Goal: Task Accomplishment & Management: Use online tool/utility

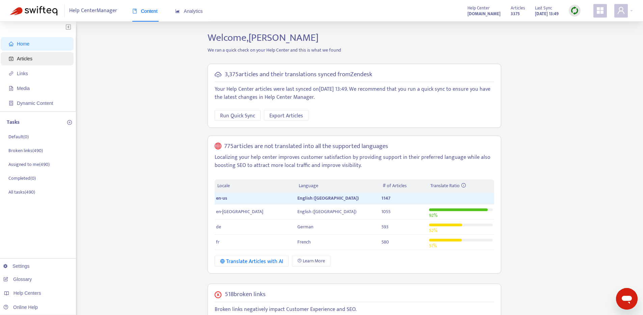
click at [52, 55] on span "Articles" at bounding box center [38, 58] width 59 height 13
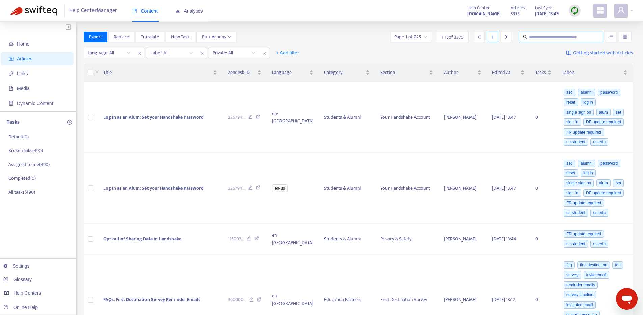
click at [562, 37] on input "text" at bounding box center [561, 36] width 65 height 7
click at [610, 33] on button "button" at bounding box center [611, 37] width 10 height 11
click at [549, 37] on input "text" at bounding box center [561, 36] width 65 height 7
paste input "**********"
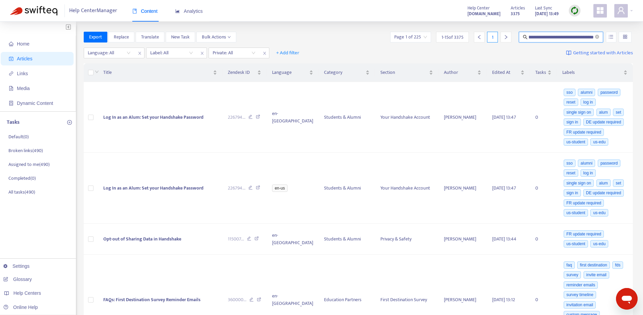
type input "**********"
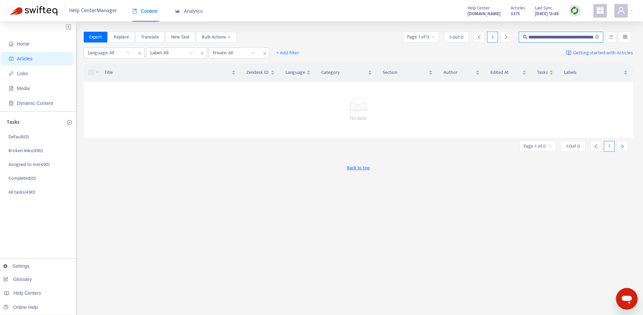
click at [574, 39] on input "**********" at bounding box center [561, 36] width 65 height 7
drag, startPoint x: 574, startPoint y: 39, endPoint x: 578, endPoint y: 39, distance: 4.1
click at [574, 39] on input "**********" at bounding box center [561, 36] width 65 height 7
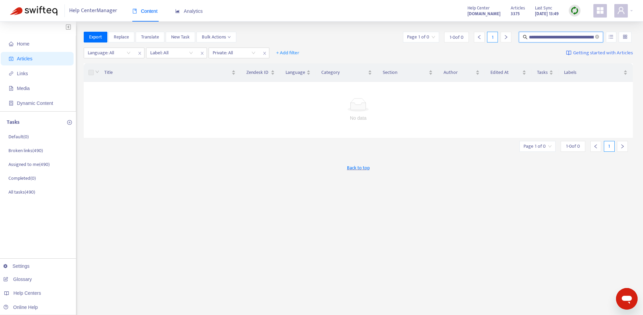
click at [599, 37] on span "**********" at bounding box center [561, 37] width 84 height 11
click at [596, 37] on icon "close-circle" at bounding box center [597, 37] width 4 height 4
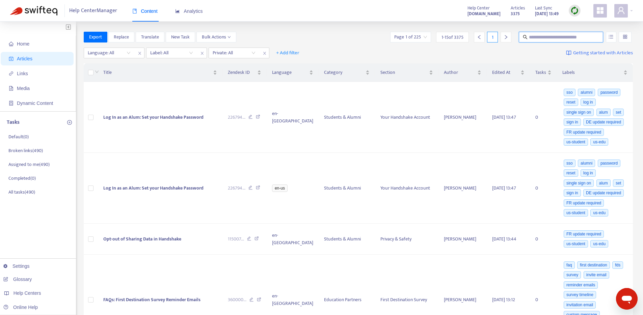
paste input "**********"
click at [561, 38] on input "**********" at bounding box center [561, 36] width 65 height 7
type input "**********"
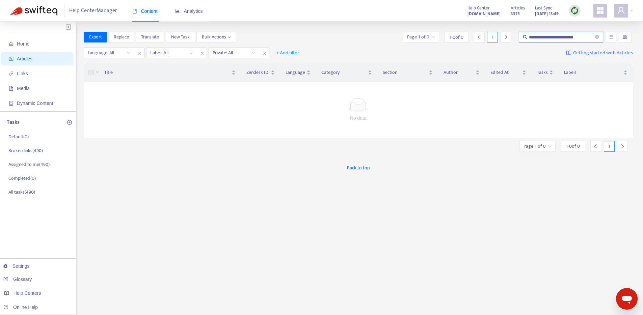
click at [627, 38] on input "search" at bounding box center [624, 37] width 5 height 10
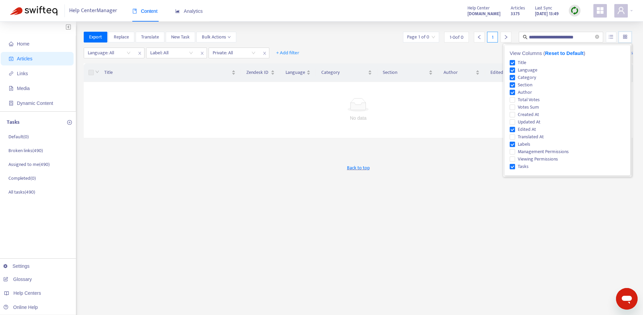
scroll to position [0, 0]
click at [634, 32] on div "**********" at bounding box center [321, 224] width 643 height 405
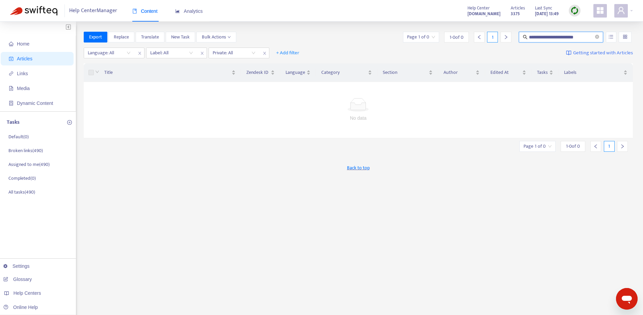
click at [561, 33] on input "**********" at bounding box center [561, 36] width 65 height 7
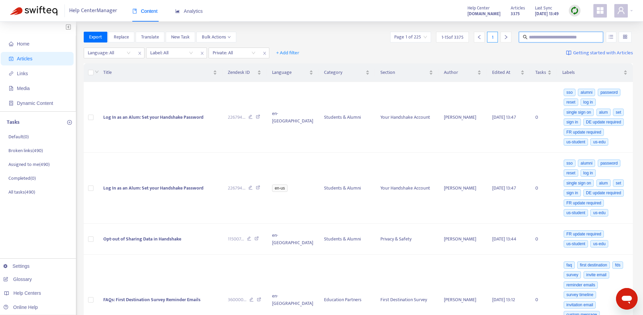
click at [365, 40] on div "Export Replace Translate New Task Bulk Actions Page 1 of 225 1 - 15 of 3375 1" at bounding box center [358, 37] width 549 height 11
click at [294, 52] on span "+ Add filter" at bounding box center [287, 53] width 23 height 8
click at [355, 49] on div "Language: All Label: All Private: All + Add filter Getting started with Articles" at bounding box center [358, 53] width 549 height 16
click at [570, 9] on img at bounding box center [574, 10] width 8 height 8
click at [587, 22] on link "Quick Sync" at bounding box center [588, 25] width 29 height 8
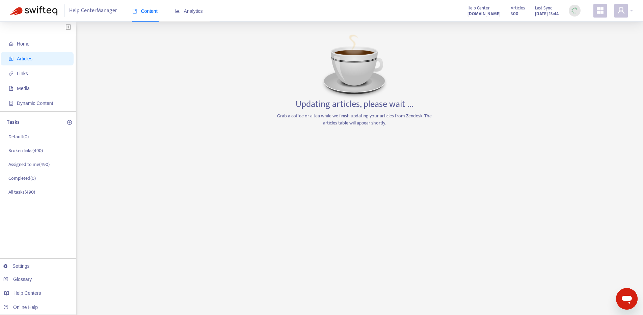
click at [49, 60] on span "Articles" at bounding box center [38, 58] width 59 height 13
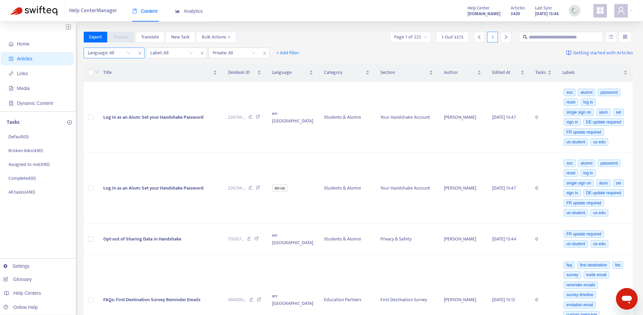
click at [107, 57] on div "Language: All" at bounding box center [109, 53] width 50 height 10
click at [105, 86] on div "fr" at bounding box center [147, 87] width 117 height 7
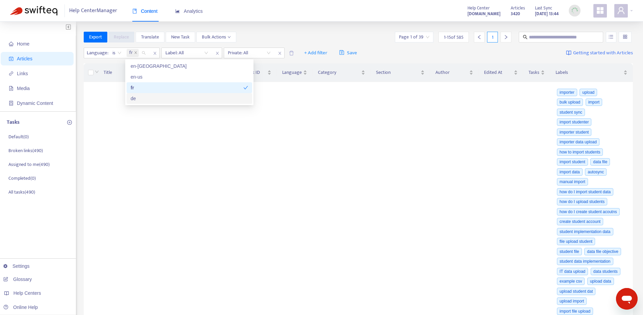
click at [143, 96] on div "de" at bounding box center [189, 98] width 117 height 7
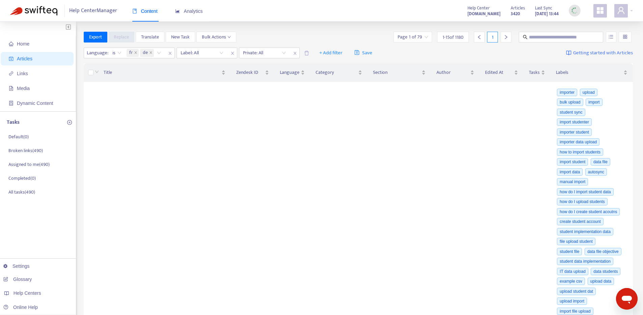
click at [287, 32] on div "Export Replace Translate New Task Bulk Actions Page 1 of 79 1 - 15 of 1180 1" at bounding box center [358, 37] width 549 height 11
click at [208, 46] on div "Language : is fr de Label: All Private: All + Add filter Save Getting started w…" at bounding box center [358, 53] width 549 height 16
click at [206, 55] on div at bounding box center [198, 53] width 41 height 8
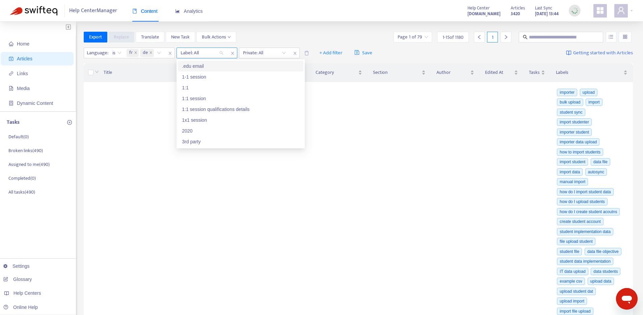
click at [219, 53] on div "Label: All" at bounding box center [202, 53] width 50 height 10
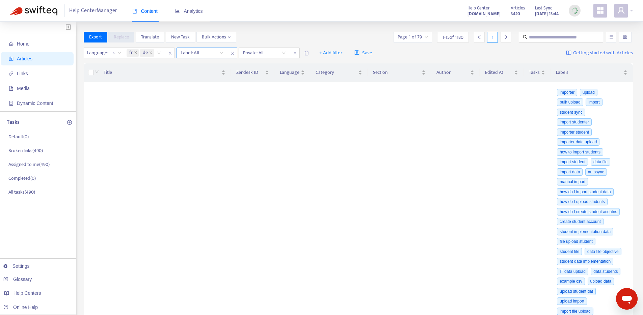
click at [231, 52] on icon "close" at bounding box center [232, 53] width 4 height 4
click at [261, 53] on span "+ Add filter" at bounding box center [268, 53] width 23 height 8
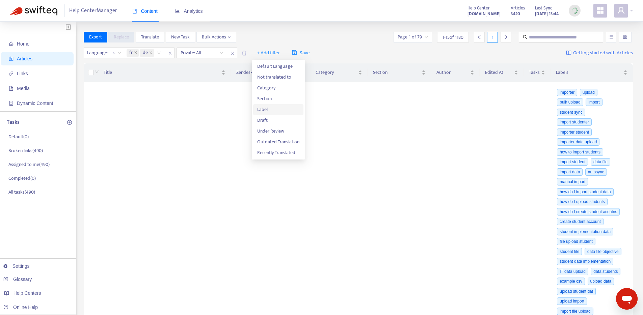
click at [280, 110] on span "Label" at bounding box center [278, 109] width 42 height 7
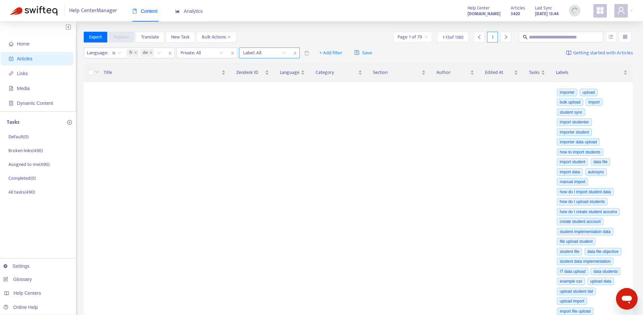
click at [270, 52] on div at bounding box center [261, 53] width 41 height 8
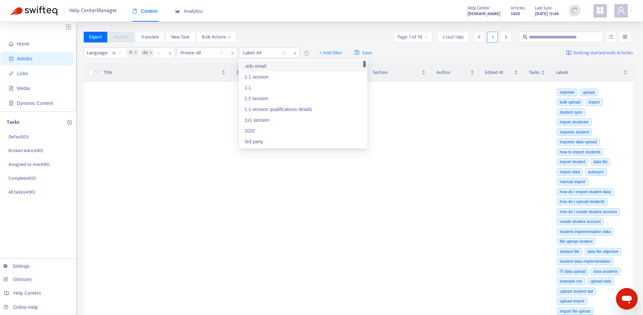
click at [271, 33] on div "Export Replace Translate New Task Bulk Actions Page 1 of 79 1 - 15 of 1180 1" at bounding box center [358, 37] width 549 height 11
click at [255, 54] on div at bounding box center [261, 53] width 41 height 8
click at [257, 110] on div "1:1 session qualifications details" at bounding box center [302, 109] width 117 height 7
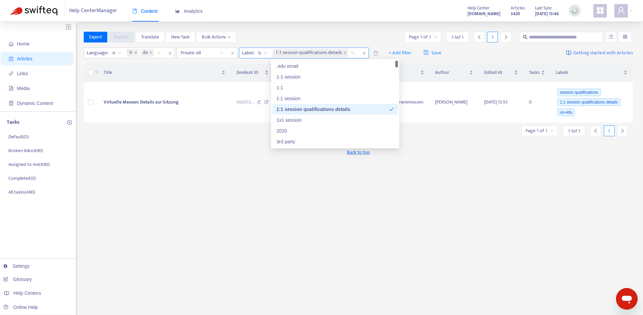
click at [261, 54] on span "is" at bounding box center [262, 53] width 9 height 10
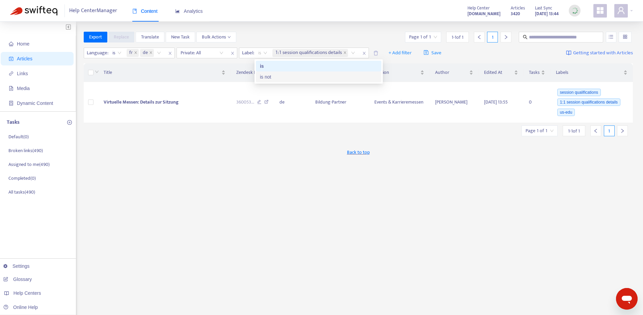
click at [266, 79] on div "is not" at bounding box center [318, 76] width 117 height 7
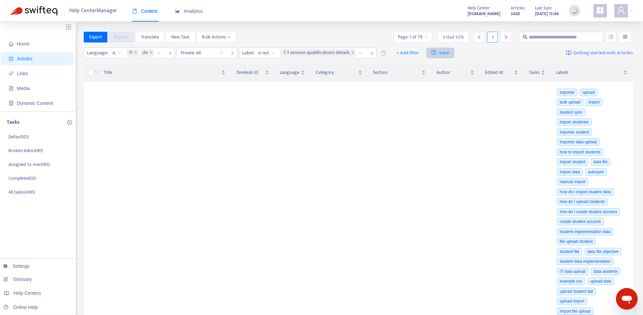
click at [353, 52] on icon "close" at bounding box center [352, 52] width 2 height 2
click at [273, 54] on div at bounding box center [261, 53] width 41 height 8
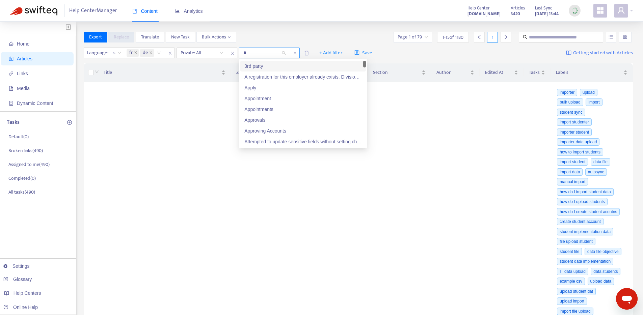
type input "**"
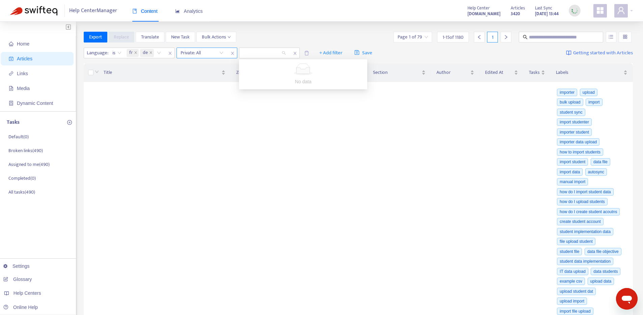
click at [218, 53] on input "search" at bounding box center [201, 53] width 43 height 10
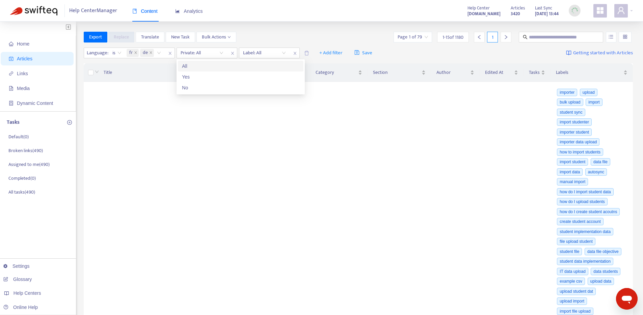
click at [215, 62] on div "All" at bounding box center [240, 66] width 125 height 11
click at [256, 53] on div at bounding box center [261, 53] width 41 height 8
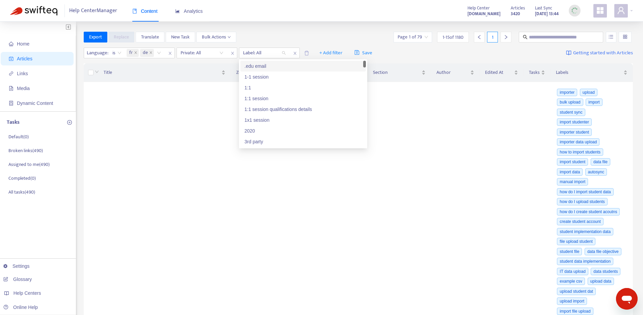
drag, startPoint x: 363, startPoint y: 63, endPoint x: 368, endPoint y: 40, distance: 23.8
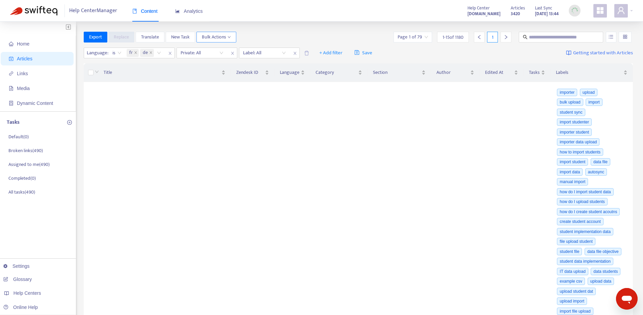
click at [220, 32] on button "Bulk Actions" at bounding box center [216, 37] width 40 height 11
click at [304, 20] on div "Help Center Manager Content Analytics Help Center [DOMAIN_NAME] Articles 3420 L…" at bounding box center [321, 11] width 643 height 22
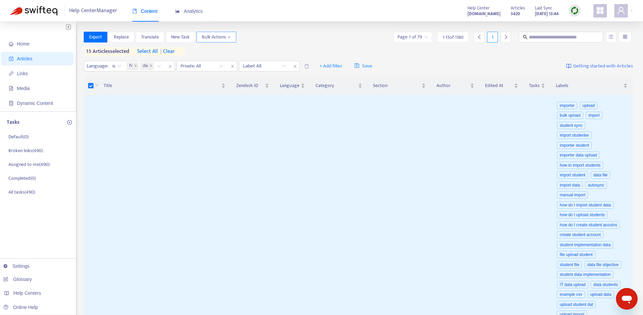
click at [220, 39] on span "Bulk Actions" at bounding box center [216, 36] width 29 height 7
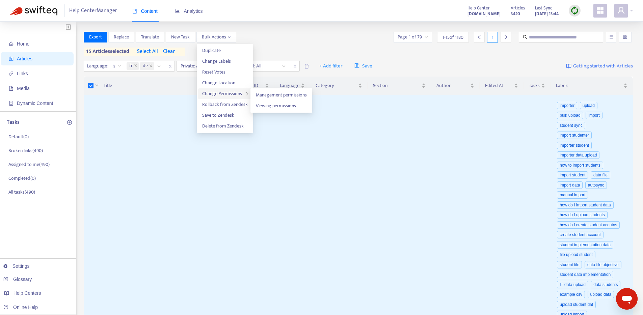
click at [235, 91] on span "Change Permissions" at bounding box center [222, 94] width 40 height 8
click at [319, 42] on div "Export Replace Translate New Task Bulk Actions Page 1 of 79 1 - 15 of 1180 1" at bounding box center [358, 37] width 549 height 11
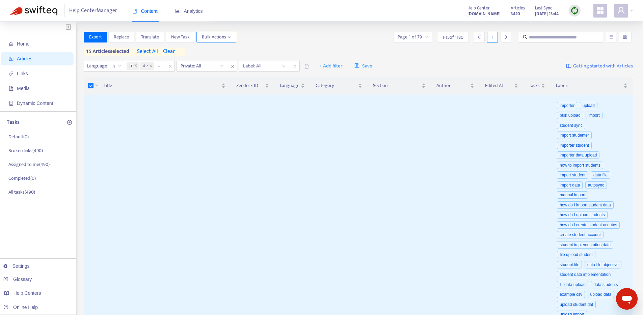
click at [234, 38] on button "Bulk Actions" at bounding box center [216, 37] width 40 height 11
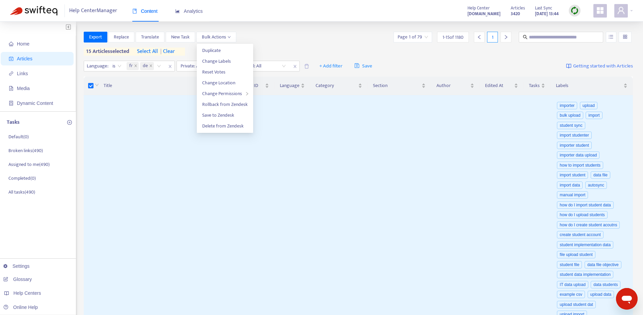
click at [277, 33] on div "Export Replace Translate New Task Bulk Actions Page 1 of 79 1 - 15 of 1180 1" at bounding box center [358, 37] width 549 height 11
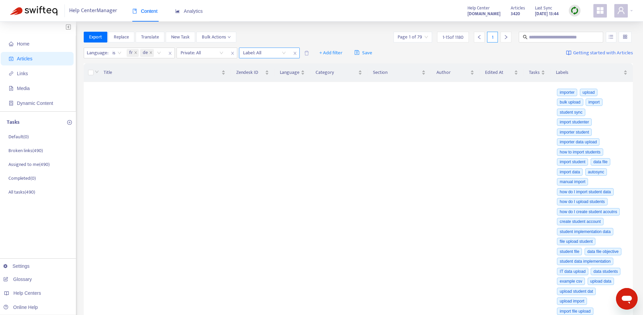
click at [271, 50] on div at bounding box center [261, 53] width 41 height 8
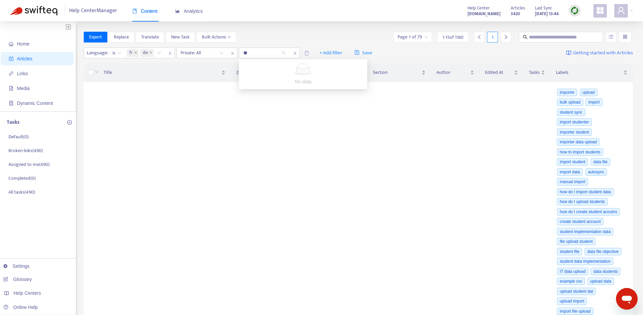
type input "*"
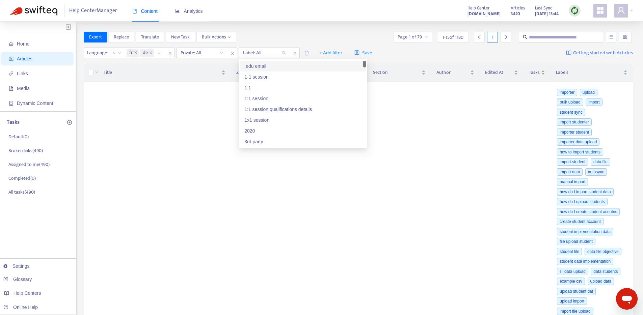
click at [348, 37] on div "Export Replace Translate New Task Bulk Actions Page 1 of 79 1 - 15 of 1180 1" at bounding box center [358, 37] width 549 height 11
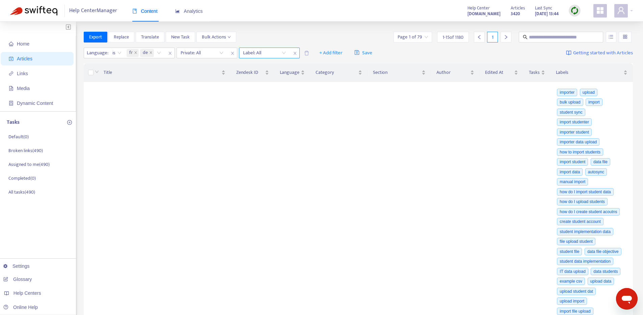
click at [263, 50] on div at bounding box center [261, 53] width 41 height 8
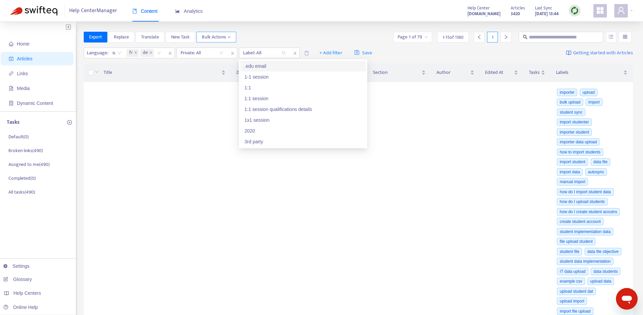
click at [200, 37] on button "Bulk Actions" at bounding box center [216, 37] width 40 height 11
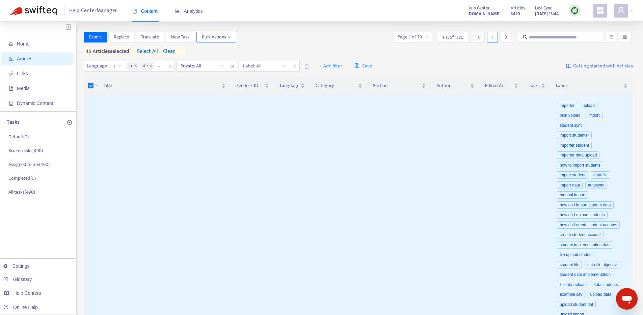
click at [223, 36] on span "Bulk Actions" at bounding box center [216, 36] width 29 height 7
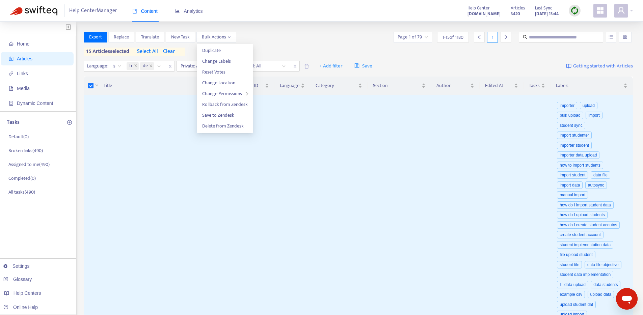
click at [255, 32] on div "Export Replace Translate New Task Bulk Actions Page 1 of 79 1 - 15 of 1180 1" at bounding box center [358, 37] width 549 height 11
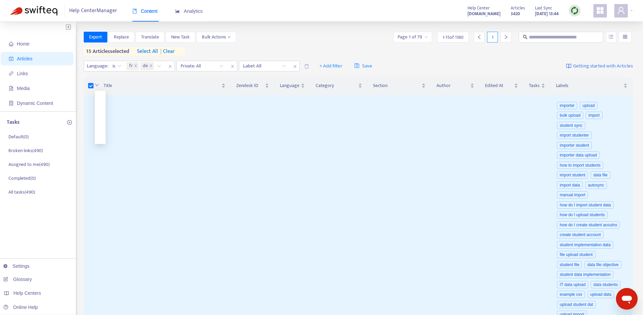
click at [96, 86] on icon "down" at bounding box center [96, 85] width 3 height 2
click at [231, 38] on button "Bulk Actions" at bounding box center [216, 37] width 40 height 11
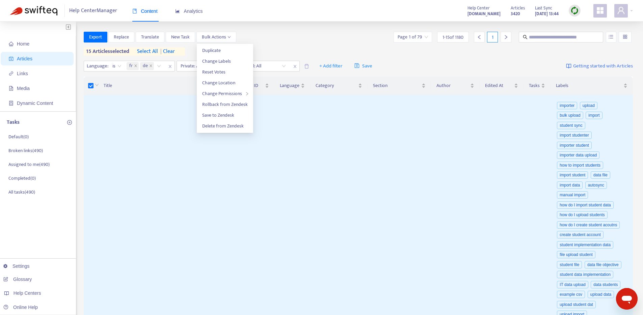
click at [294, 44] on div "Export Replace Translate New Task Bulk Actions Page 1 of 79 1 - 15 of [DATE] ar…" at bounding box center [358, 44] width 549 height 24
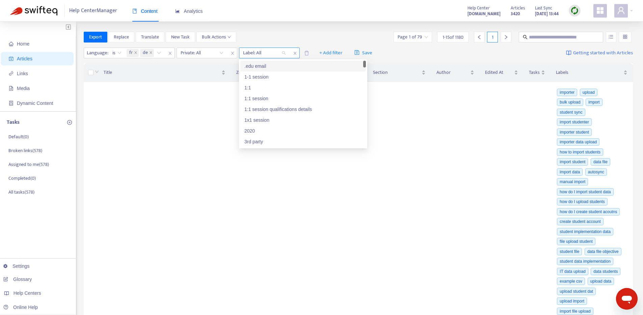
click at [271, 54] on div at bounding box center [261, 53] width 41 height 8
drag, startPoint x: 364, startPoint y: 63, endPoint x: 312, endPoint y: 56, distance: 51.7
click at [354, 87] on div "handshake handshake IT handshake communities handshake community handshake cont…" at bounding box center [302, 104] width 125 height 86
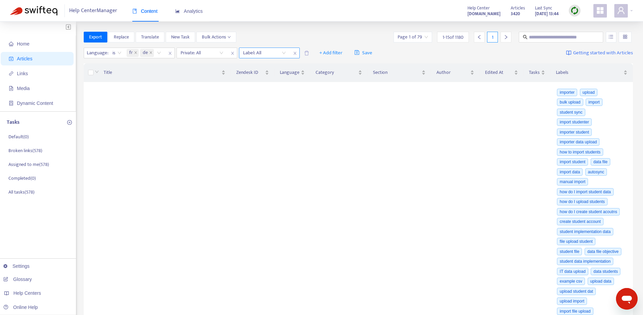
click at [256, 51] on div at bounding box center [261, 53] width 41 height 8
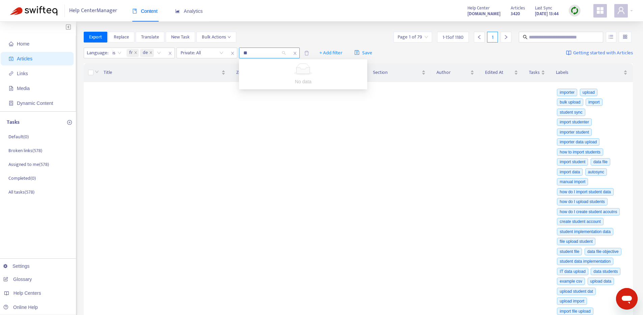
type input "*"
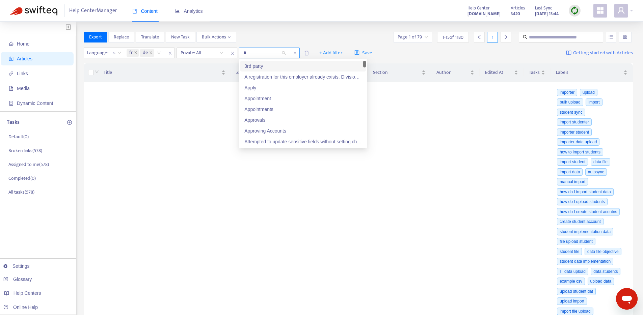
type input "**"
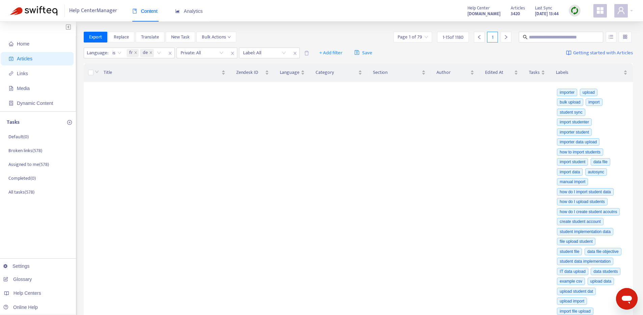
click at [574, 12] on img at bounding box center [574, 10] width 8 height 8
click at [583, 37] on link "Full Sync" at bounding box center [586, 35] width 24 height 8
